Goal: Transaction & Acquisition: Purchase product/service

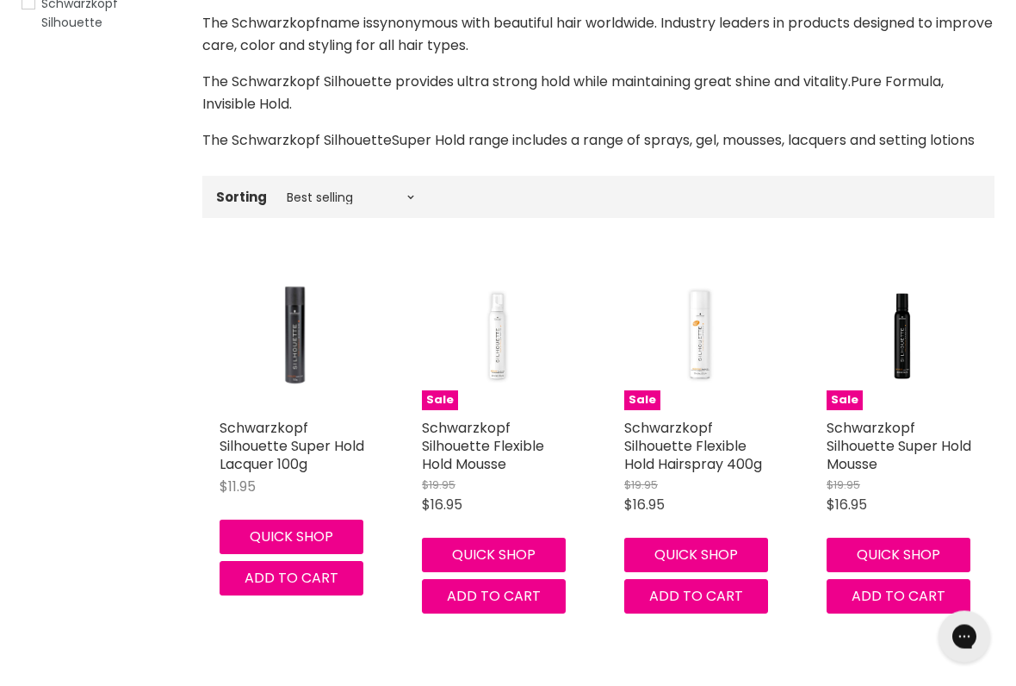
scroll to position [370, 0]
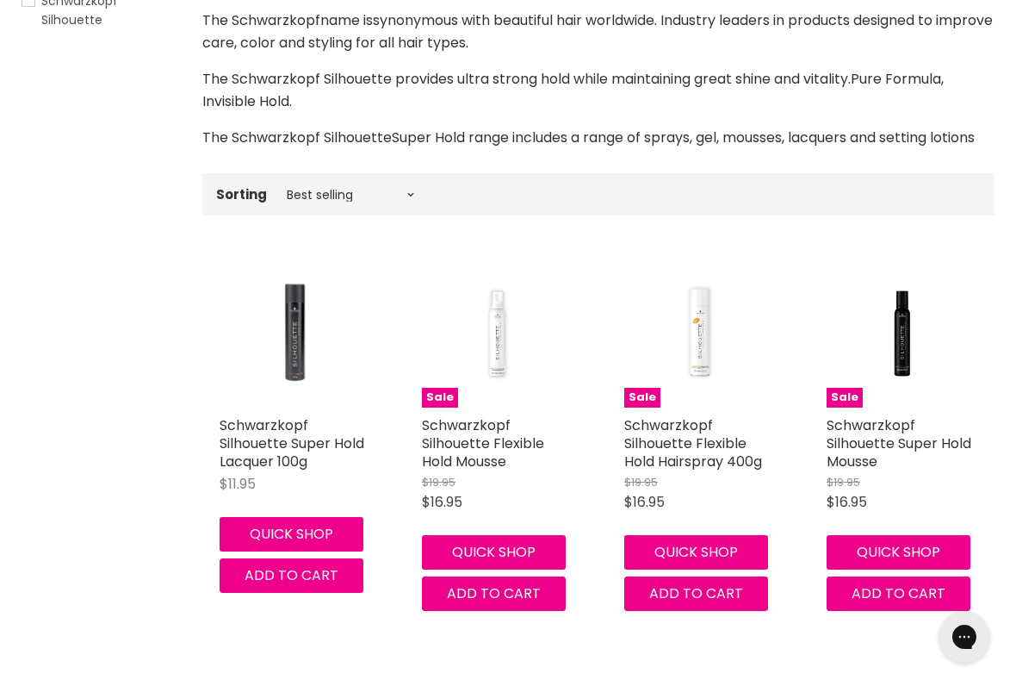
click at [468, 441] on link "Schwarzkopf Silhouette Flexible Hold Mousse" at bounding box center [483, 443] width 122 height 56
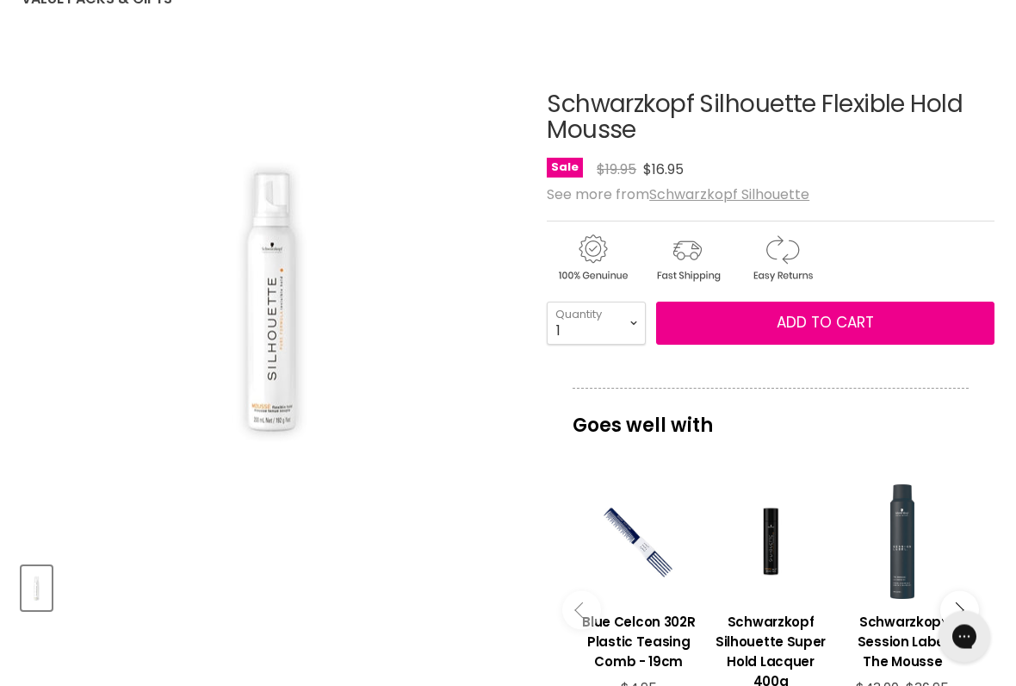
scroll to position [210, 0]
click at [752, 200] on u "Schwarzkopf Silhouette" at bounding box center [729, 194] width 160 height 20
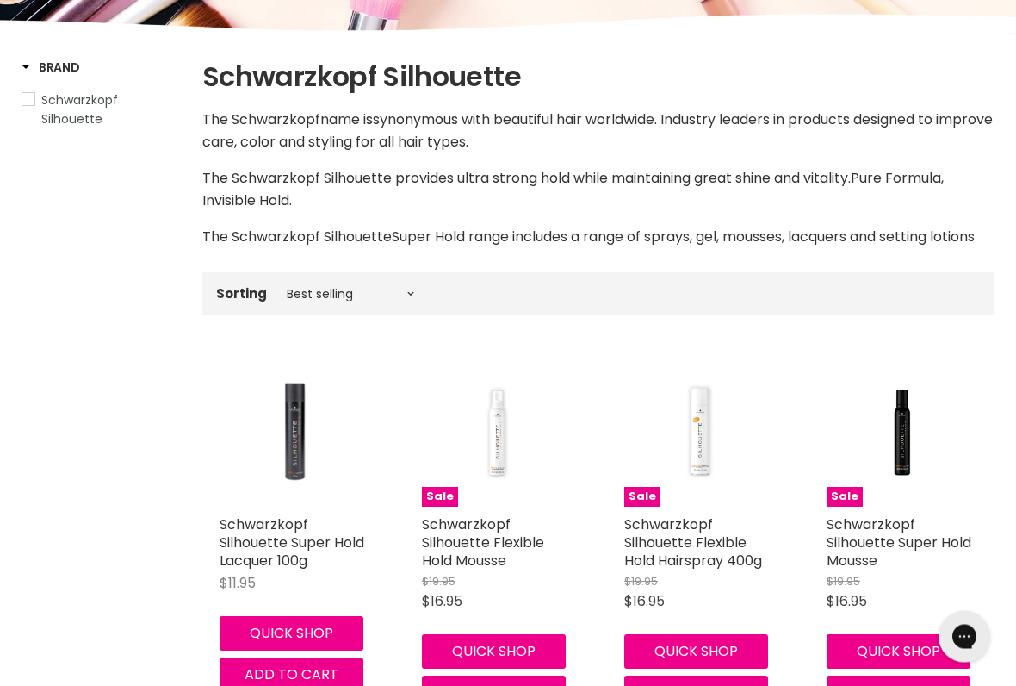
scroll to position [271, 0]
click at [490, 553] on link "Schwarzkopf Silhouette Flexible Hold Mousse" at bounding box center [483, 542] width 122 height 56
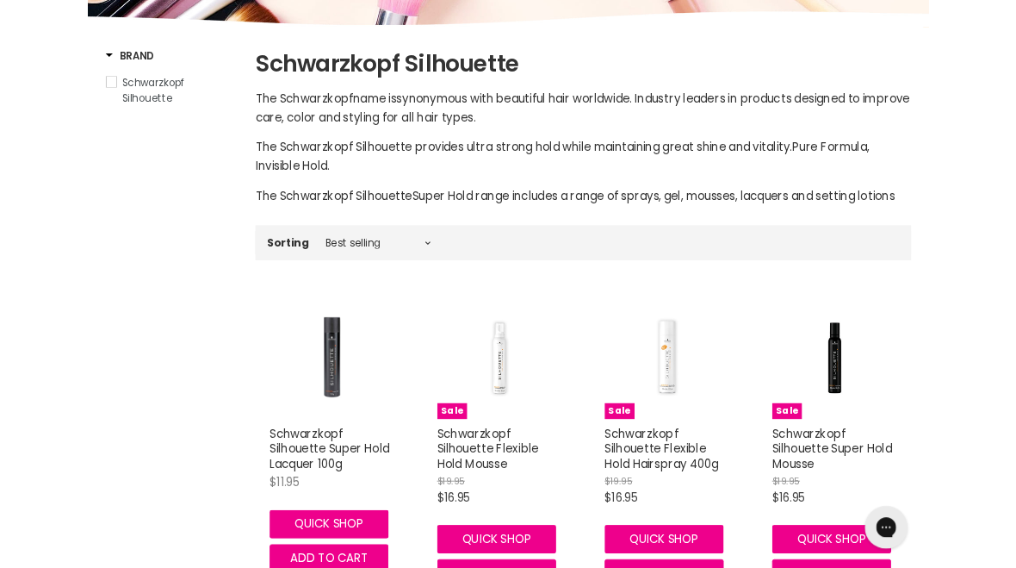
scroll to position [0, 0]
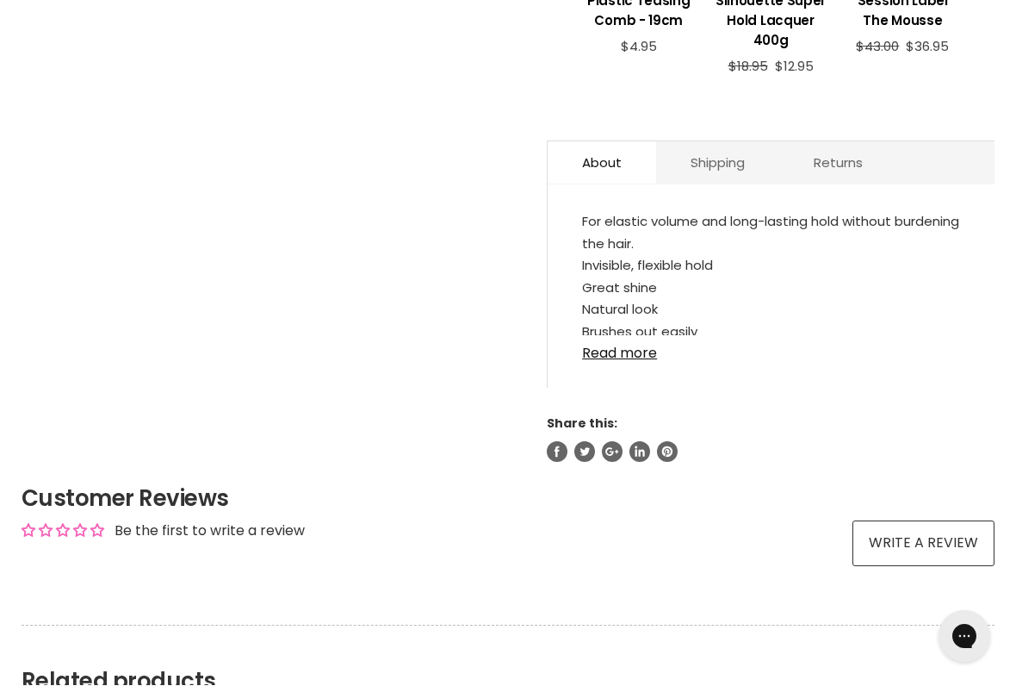
scroll to position [851, 0]
click at [627, 361] on link "Read more" at bounding box center [771, 348] width 378 height 26
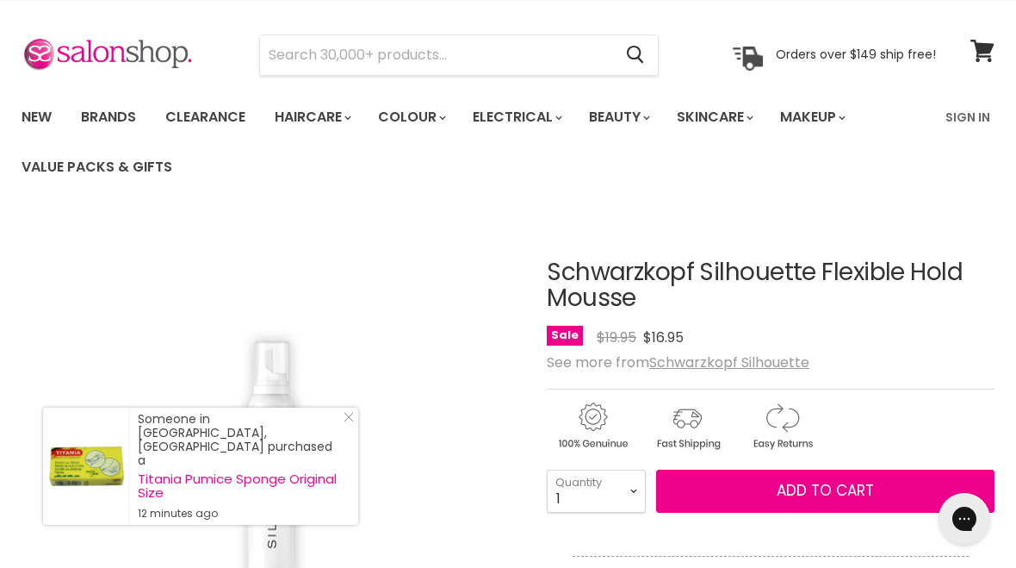
scroll to position [0, 0]
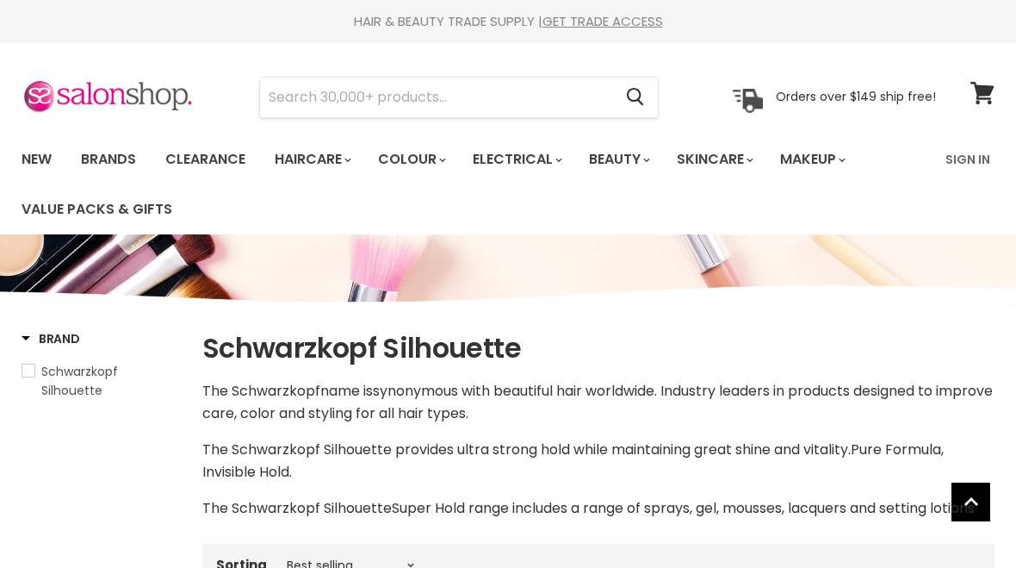
scroll to position [608, 0]
